Goal: Task Accomplishment & Management: Use online tool/utility

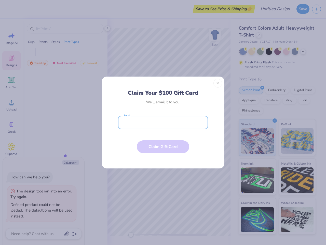
type textarea "x"
click at [163, 122] on input "email" at bounding box center [163, 122] width 90 height 13
click at [218, 83] on button "Close" at bounding box center [217, 83] width 9 height 9
